Goal: Task Accomplishment & Management: Use online tool/utility

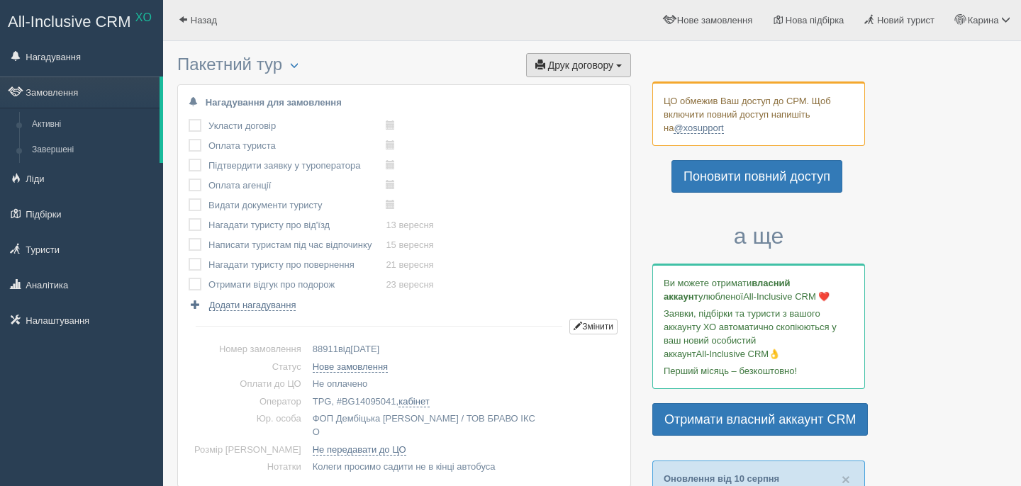
click at [595, 67] on span "Друк договору" at bounding box center [580, 65] width 65 height 11
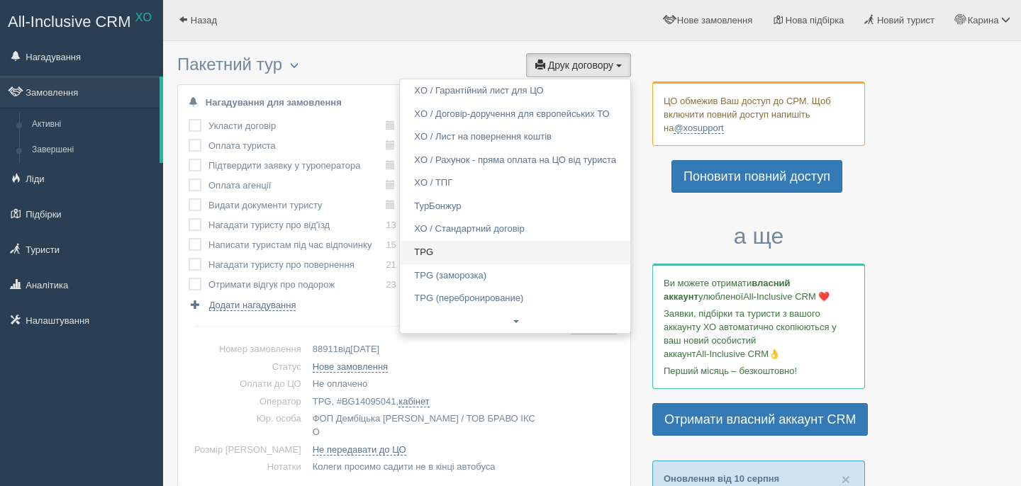
click at [454, 255] on link "TPG" at bounding box center [515, 252] width 230 height 23
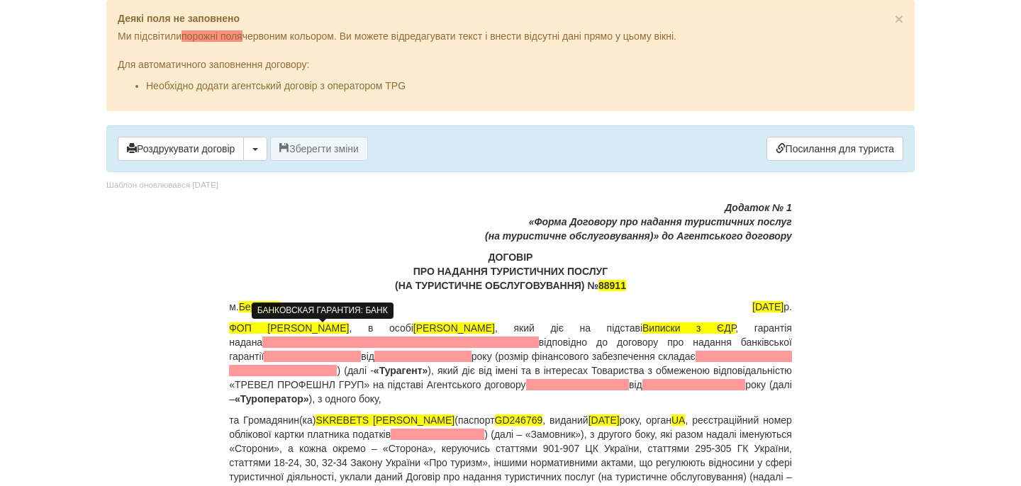
click at [315, 341] on span at bounding box center [400, 342] width 276 height 11
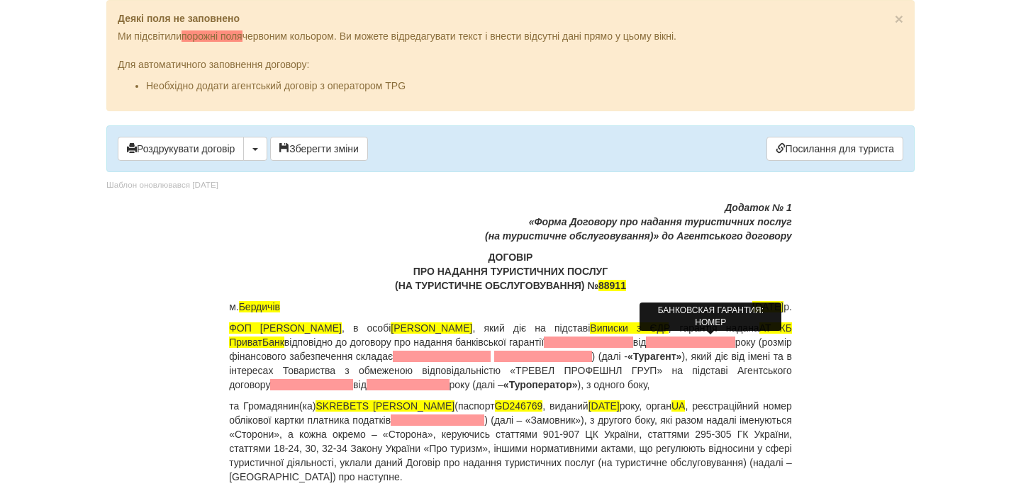
click at [632, 340] on span at bounding box center [588, 342] width 89 height 11
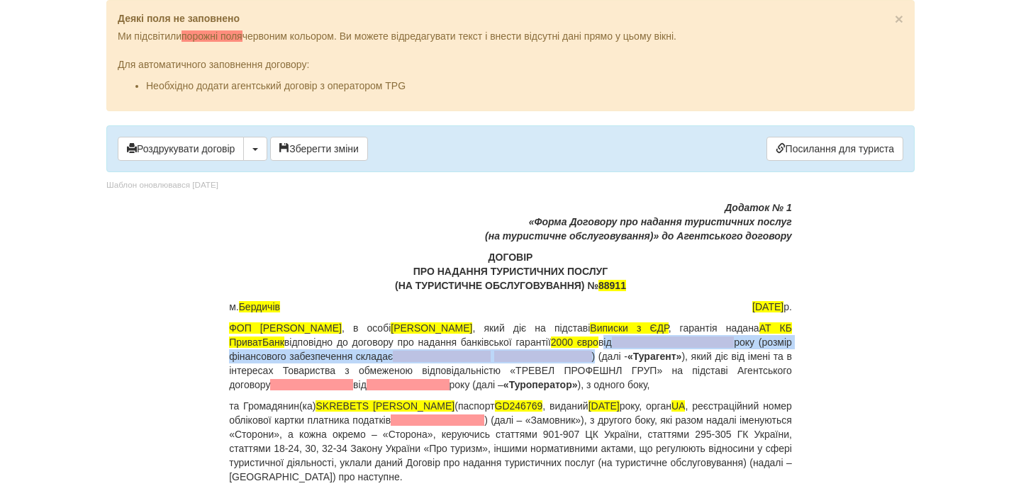
drag, startPoint x: 688, startPoint y: 341, endPoint x: 649, endPoint y: 353, distance: 41.5
click at [647, 353] on p "ФОП [PERSON_NAME] , в особі [PERSON_NAME] , який діє на підставі Виписки з [GEO…" at bounding box center [510, 356] width 563 height 71
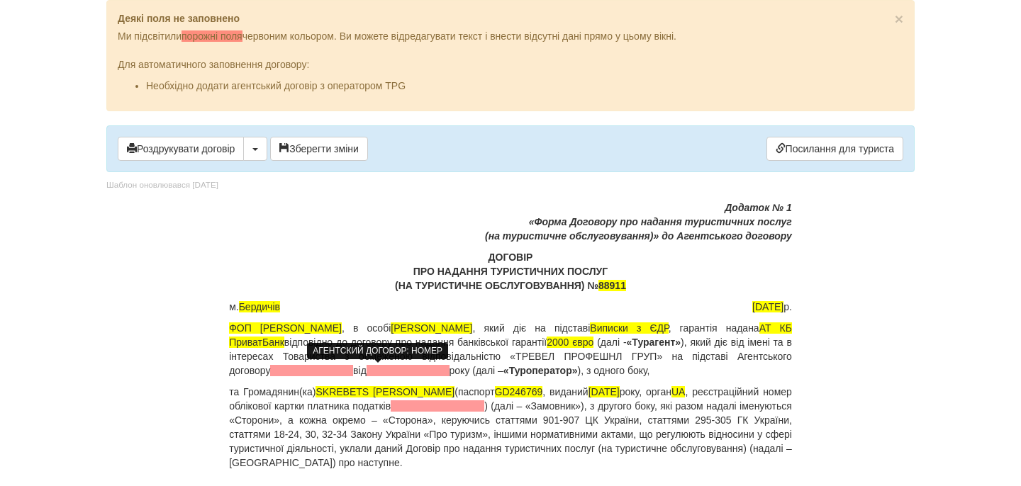
click at [353, 370] on span at bounding box center [311, 370] width 83 height 11
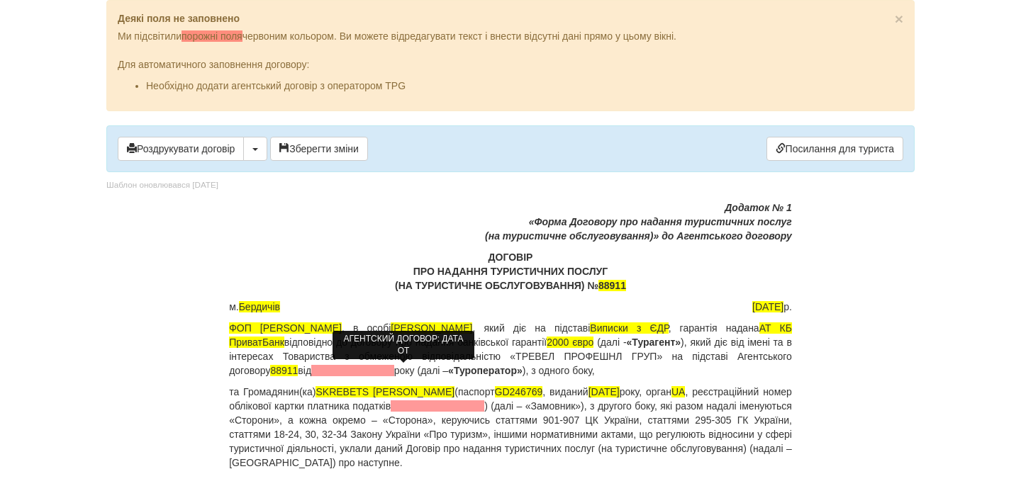
click at [394, 371] on span at bounding box center [352, 370] width 83 height 11
click at [355, 371] on span "14.08.205" at bounding box center [333, 370] width 44 height 11
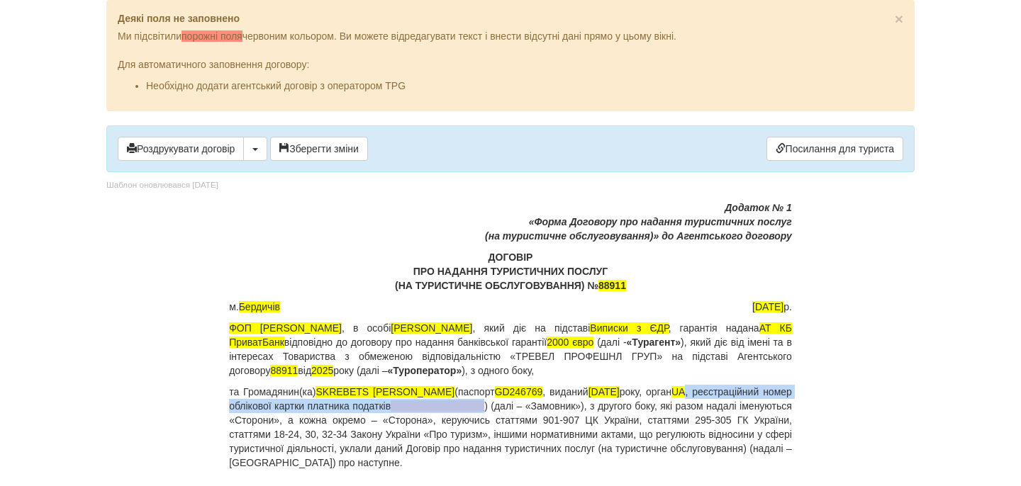
drag, startPoint x: 681, startPoint y: 395, endPoint x: 520, endPoint y: 401, distance: 161.7
click at [519, 401] on p "та Громадянин(ка) SKREBETS [PERSON_NAME] (паспорт [PASSPORT] , виданий [DATE], …" at bounding box center [510, 427] width 563 height 85
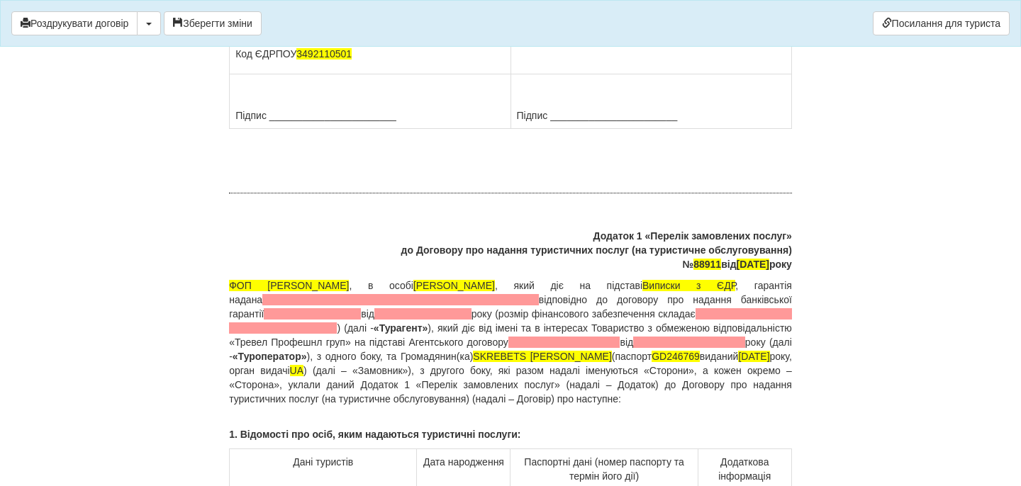
scroll to position [10521, 0]
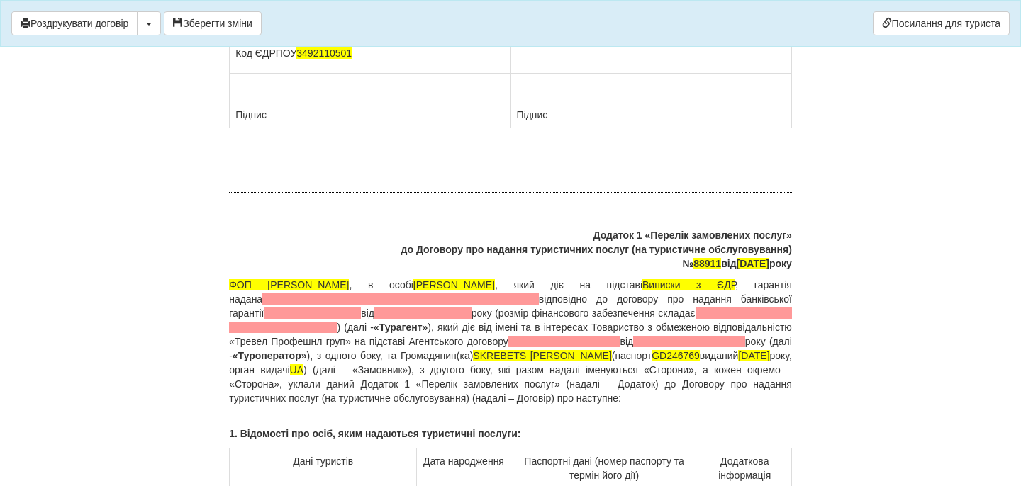
drag, startPoint x: 643, startPoint y: 321, endPoint x: 513, endPoint y: 324, distance: 129.8
drag, startPoint x: 626, startPoint y: 336, endPoint x: 510, endPoint y: 335, distance: 116.3
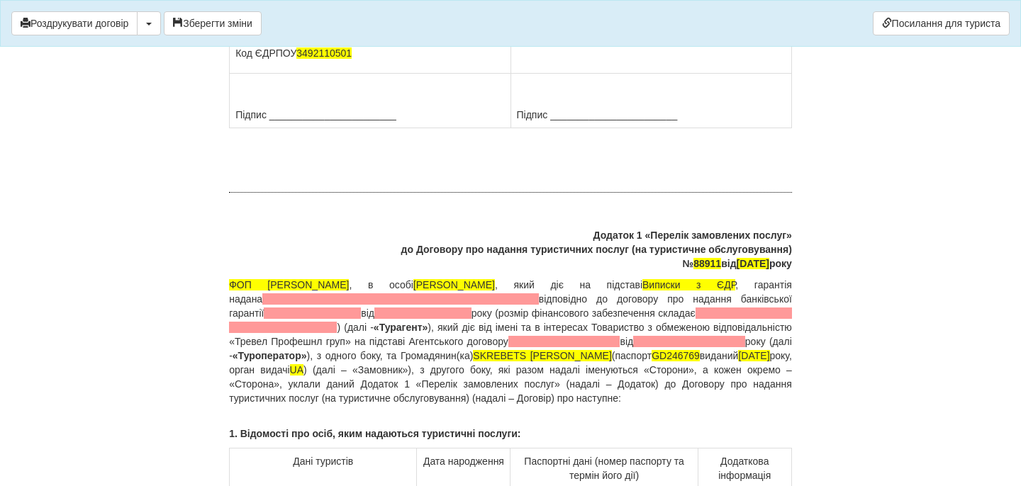
drag, startPoint x: 513, startPoint y: 335, endPoint x: 625, endPoint y: 337, distance: 112.0
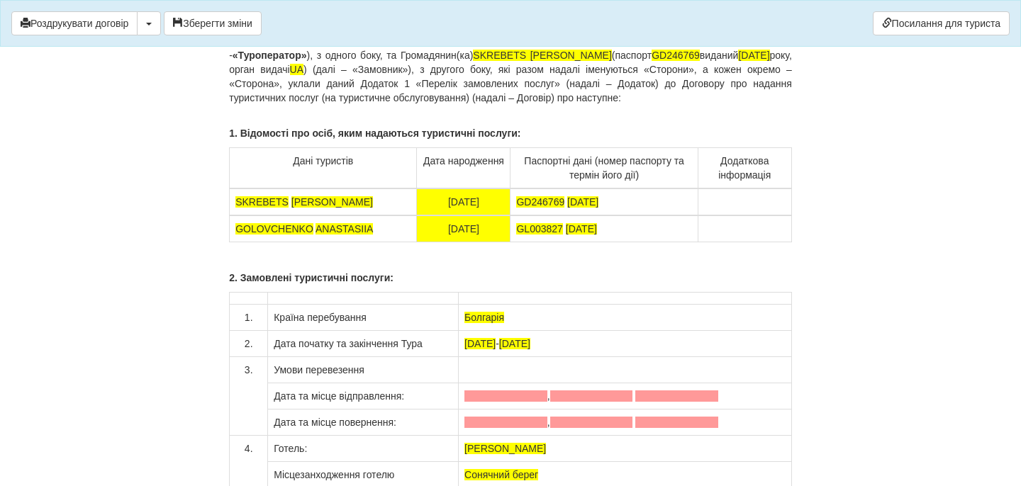
scroll to position [10932, 0]
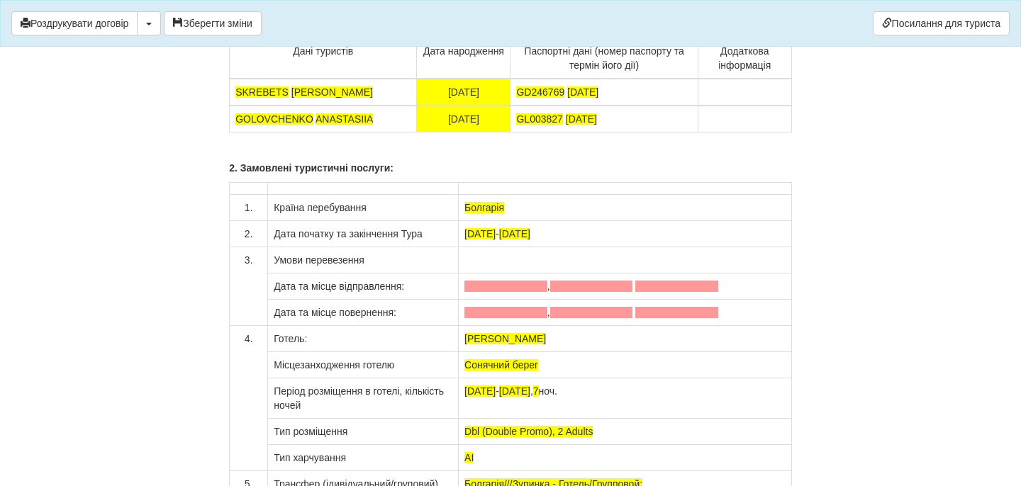
drag, startPoint x: 683, startPoint y: 259, endPoint x: 648, endPoint y: 268, distance: 35.9
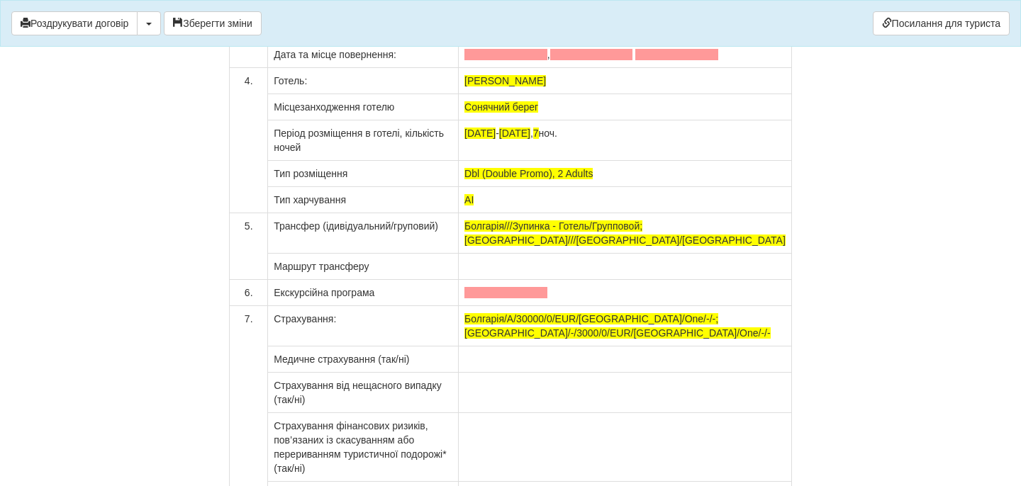
scroll to position [11276, 0]
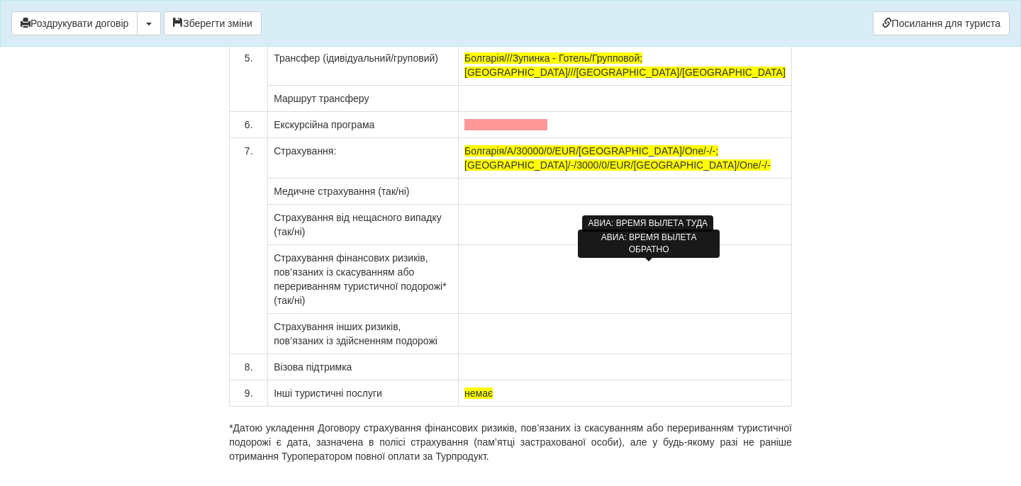
scroll to position [11330, 0]
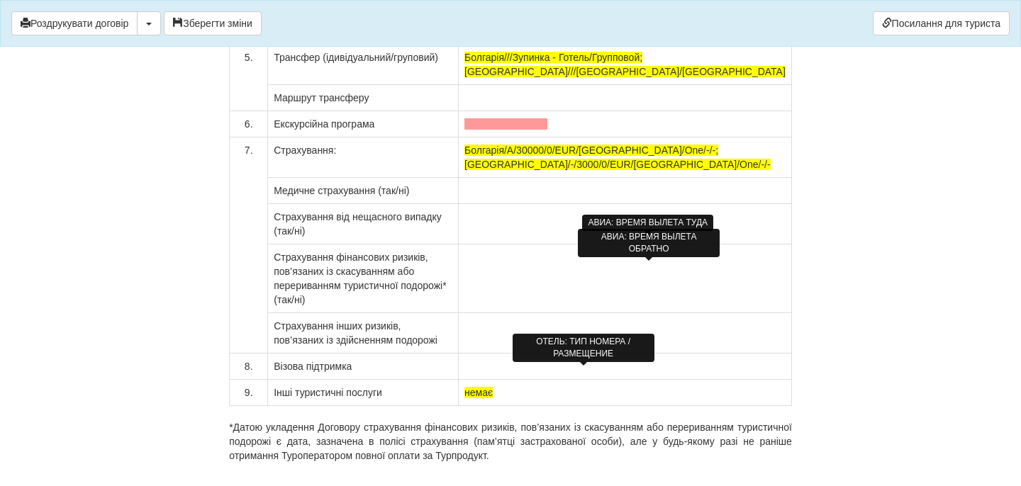
drag, startPoint x: 536, startPoint y: 376, endPoint x: 605, endPoint y: 376, distance: 69.5
click at [593, 11] on span "Dbl (Double Promo), 2 Adults" at bounding box center [528, 4] width 128 height 11
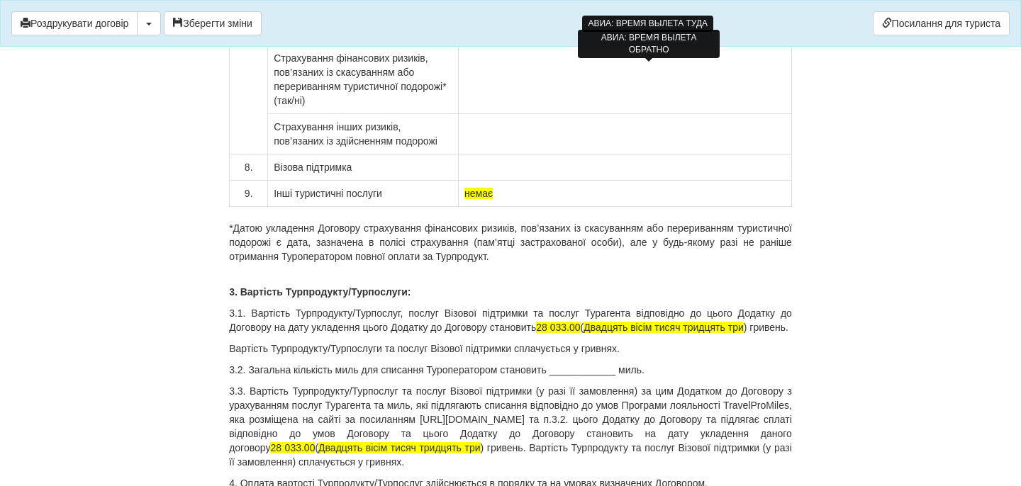
scroll to position [11541, 0]
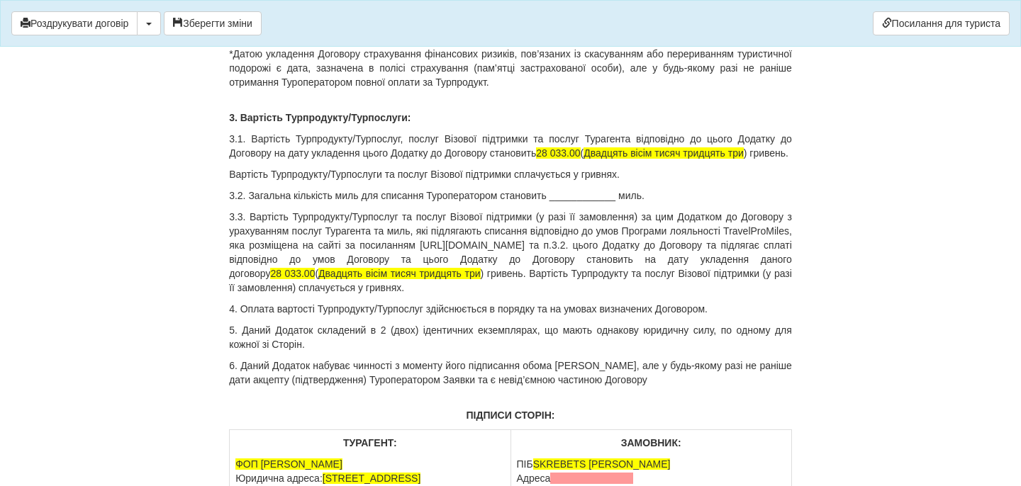
scroll to position [11859, 0]
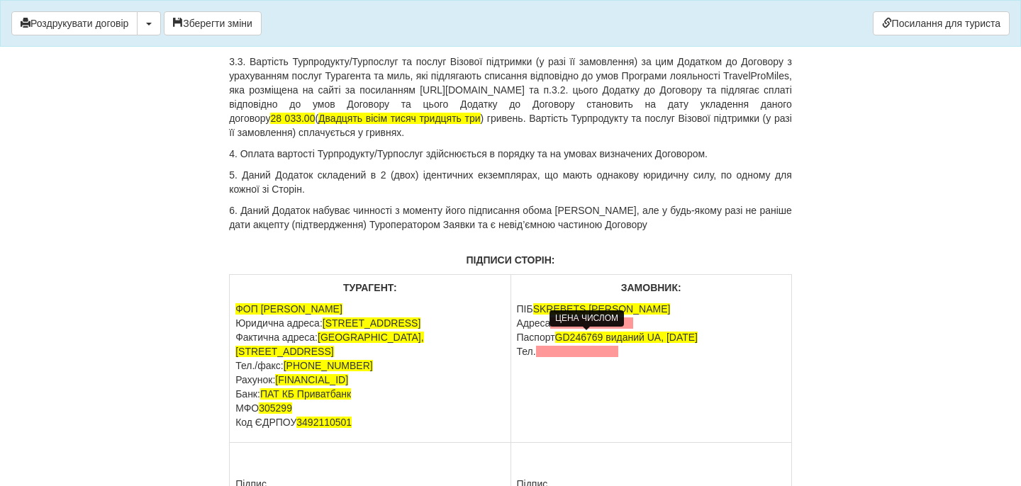
drag, startPoint x: 587, startPoint y: 337, endPoint x: 595, endPoint y: 337, distance: 7.8
drag, startPoint x: 724, startPoint y: 340, endPoint x: 785, endPoint y: 340, distance: 61.7
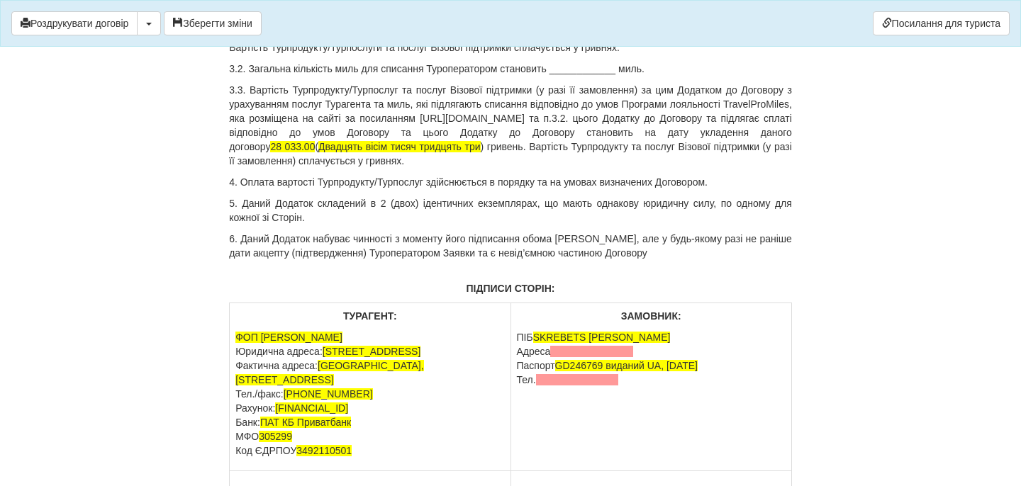
click at [267, 18] on span "по курсу тур оператора 49.85" at bounding box center [510, 5] width 563 height 26
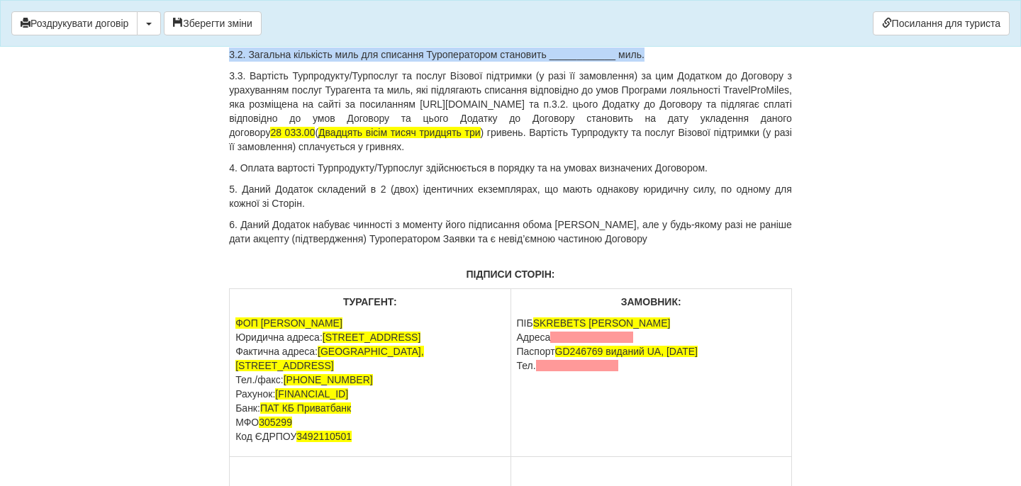
drag, startPoint x: 661, startPoint y: 388, endPoint x: 217, endPoint y: 368, distance: 444.3
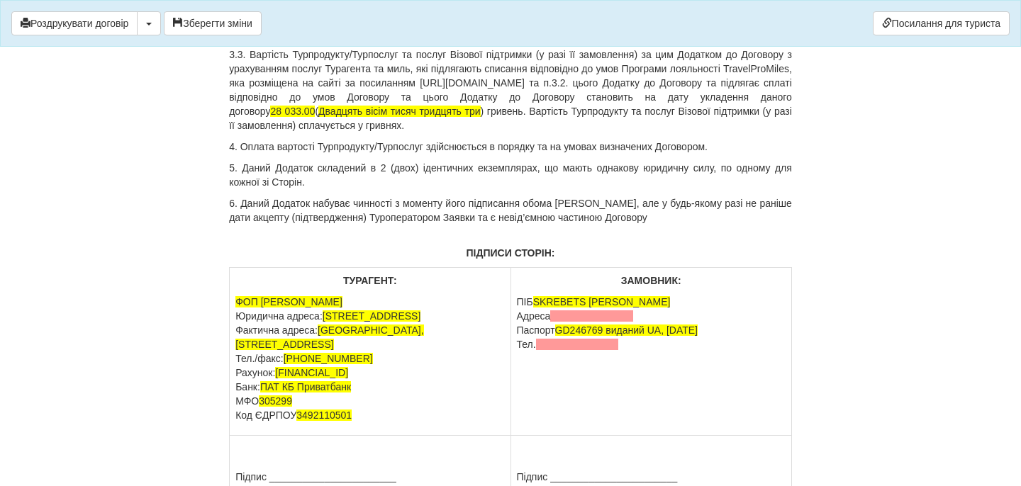
click at [318, 40] on p "Завдаток" at bounding box center [510, 33] width 563 height 14
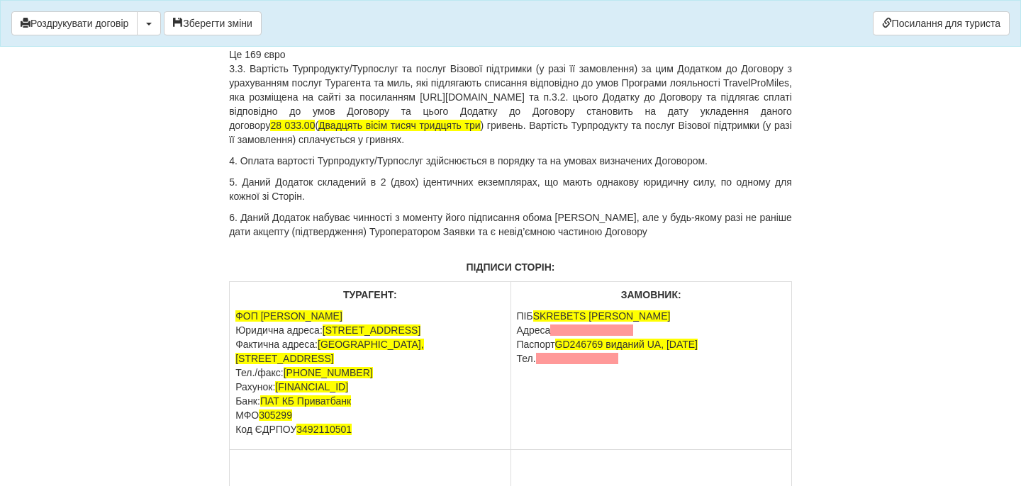
click at [325, 39] on span "8 400 грн по курсу тур оператор 49.85" at bounding box center [359, 33] width 174 height 11
click at [320, 39] on span "8 400 грн (вісім тисяч чотириста грн. 00 коп.) гривень по курсу тур оператор 49…" at bounding box center [460, 33] width 376 height 11
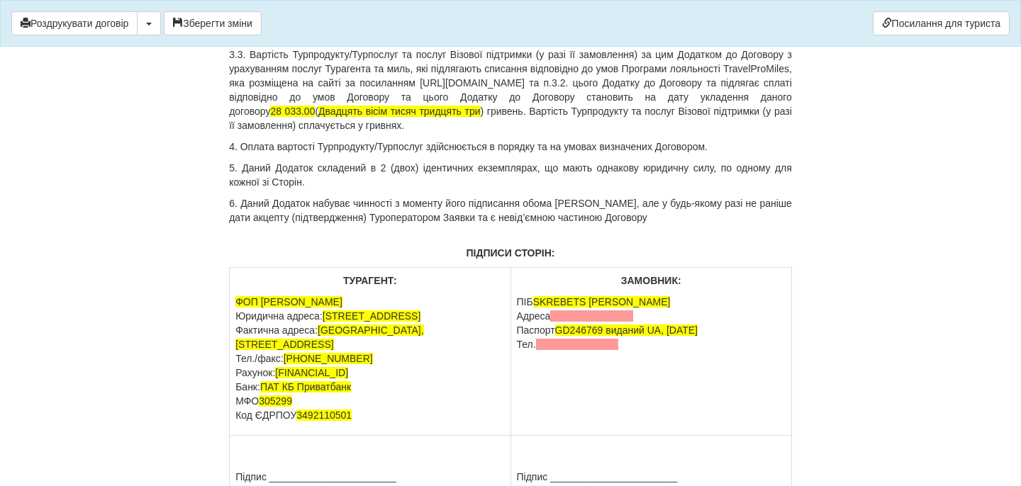
click at [690, 39] on span "е 169 євро" at bounding box center [665, 33] width 49 height 11
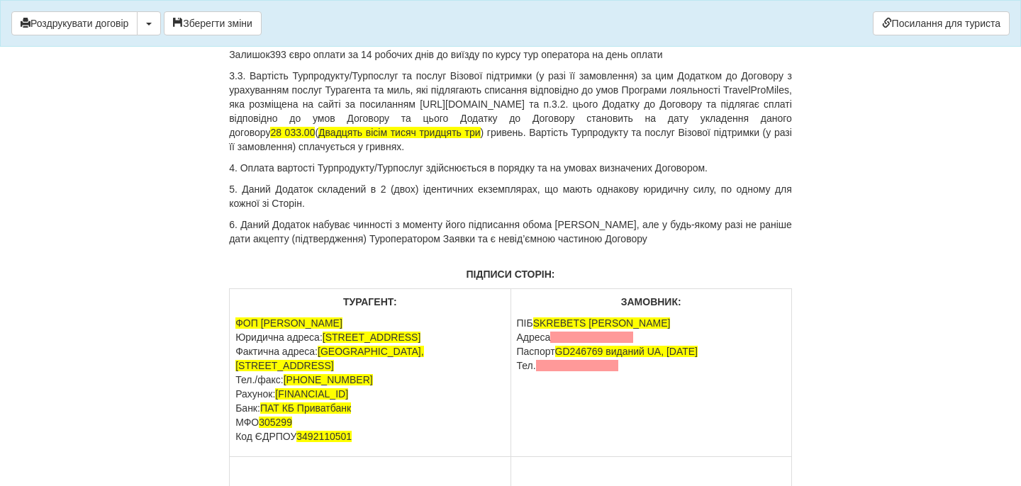
click at [559, 60] on span "393 євро оплати за 14 робочих днів до виїзду по курсу тур оператора на день опл…" at bounding box center [466, 54] width 393 height 11
click at [688, 62] on p "Залишок 393 євро оплати за 14 робочих днів до виїзду по курсу туроператора на д…" at bounding box center [510, 54] width 563 height 14
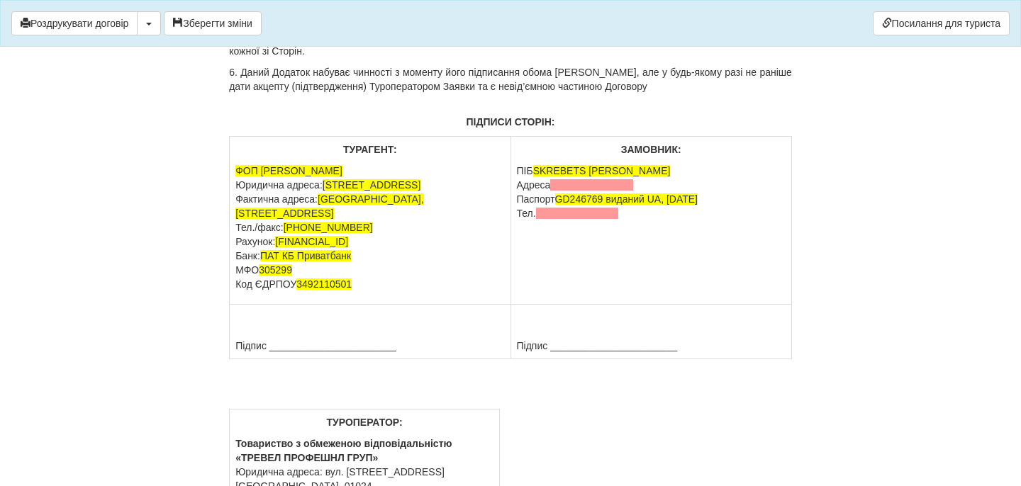
drag, startPoint x: 568, startPoint y: 189, endPoint x: 579, endPoint y: 194, distance: 12.7
copy p "28 000.00 ( Двадцять вісім тисяч грн.00 коп. ) гривень по курсу тур оператора 4…"
drag, startPoint x: 512, startPoint y: 317, endPoint x: 733, endPoint y: 340, distance: 222.3
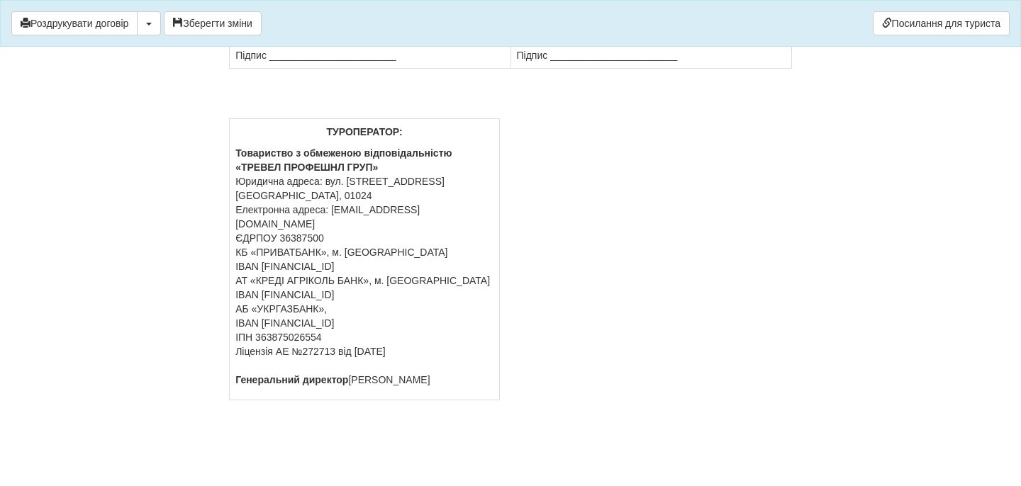
scroll to position [12361, 0]
drag, startPoint x: 645, startPoint y: 175, endPoint x: 524, endPoint y: 174, distance: 121.2
drag, startPoint x: 634, startPoint y: 193, endPoint x: 515, endPoint y: 194, distance: 118.4
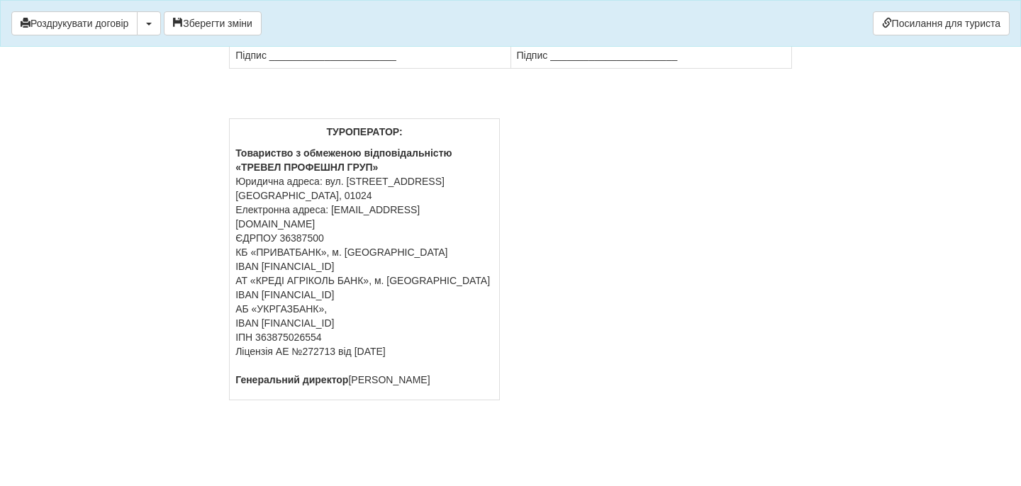
scroll to position [12628, 0]
click at [241, 21] on button "Зберегти зміни" at bounding box center [213, 23] width 98 height 24
click at [116, 22] on button "Роздрукувати договір" at bounding box center [74, 23] width 126 height 24
